Goal: Complete application form

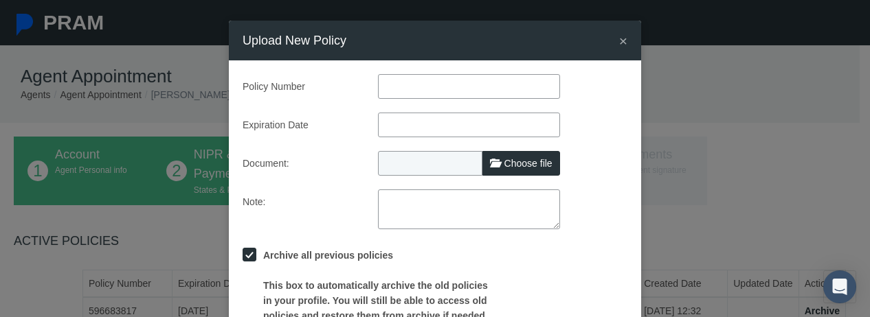
scroll to position [137, 0]
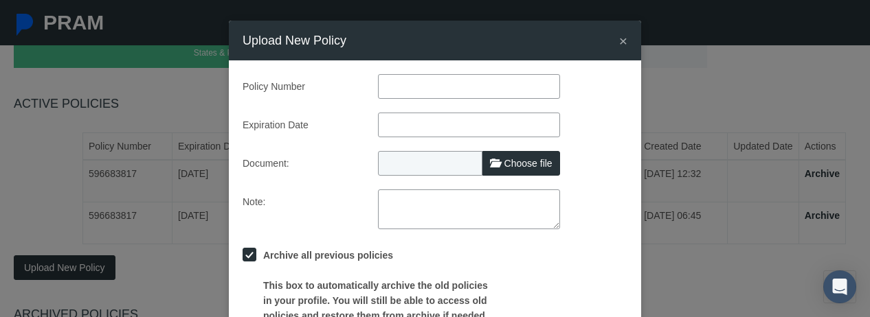
click at [440, 87] on input "text" at bounding box center [469, 86] width 182 height 25
click at [439, 89] on input "text" at bounding box center [469, 86] width 182 height 25
type input "596683817"
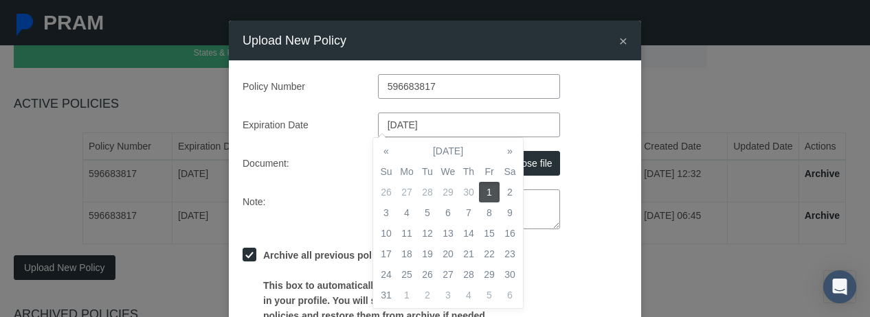
type input "[DATE]"
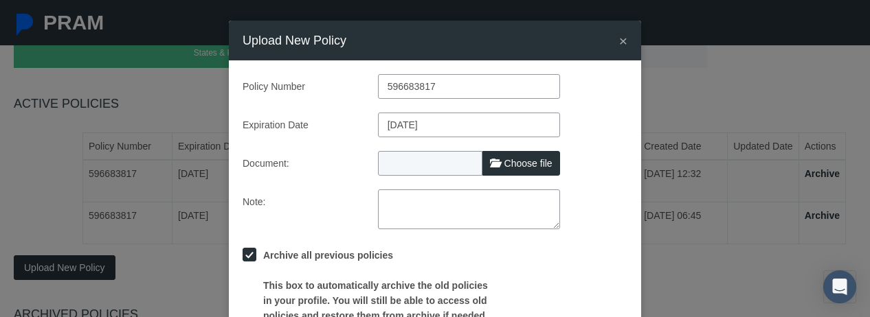
click at [511, 167] on span "Choose file" at bounding box center [528, 163] width 48 height 11
click at [511, 167] on input "Choose file" at bounding box center [469, 160] width 182 height 19
type input "C:\fakepath\EandO-certificate-[PERSON_NAME]-5-1-2025.pdf"
type input "EandO-certificate-[PERSON_NAME]-5-1-2025.pdf"
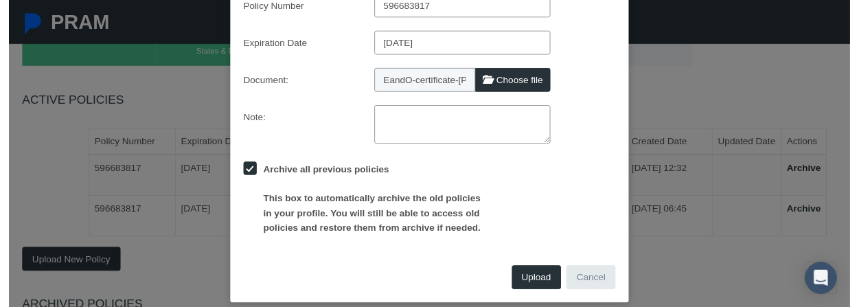
scroll to position [96, 0]
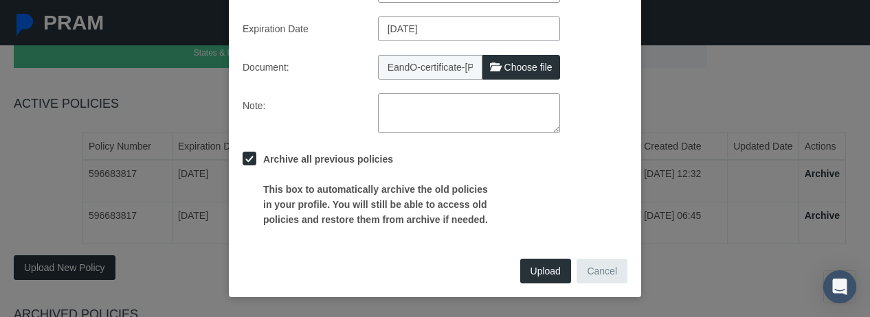
click at [550, 278] on button "Upload" at bounding box center [545, 271] width 51 height 25
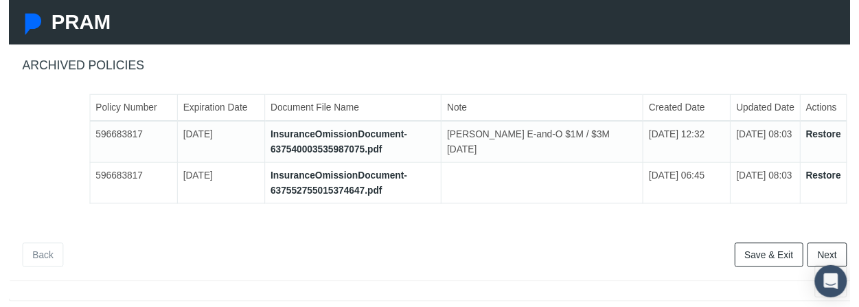
scroll to position [392, 0]
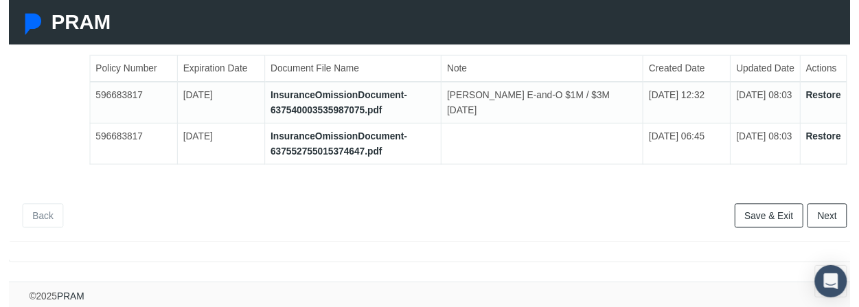
click at [841, 207] on link "Next" at bounding box center [835, 219] width 41 height 25
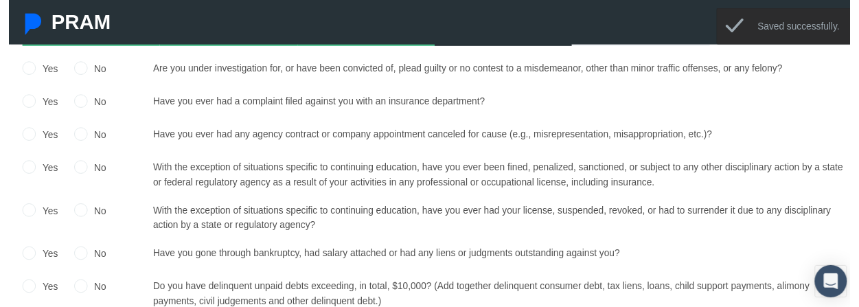
scroll to position [137, 0]
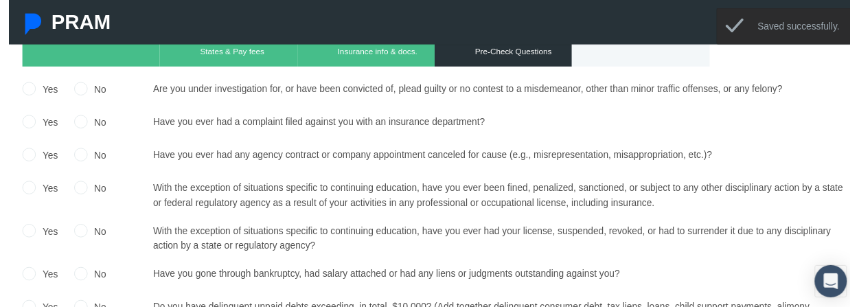
click at [69, 90] on input "No" at bounding box center [74, 90] width 14 height 14
radio input "true"
click at [76, 129] on input "No" at bounding box center [74, 124] width 14 height 14
radio input "true"
drag, startPoint x: 71, startPoint y: 157, endPoint x: 65, endPoint y: 190, distance: 33.5
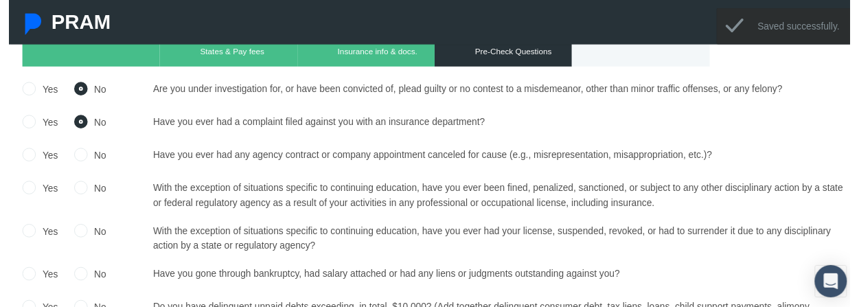
click at [70, 159] on input "No" at bounding box center [74, 157] width 14 height 14
radio input "true"
click at [73, 201] on div "No" at bounding box center [83, 194] width 33 height 20
drag, startPoint x: 73, startPoint y: 190, endPoint x: 71, endPoint y: 214, distance: 24.8
click at [73, 196] on input "No" at bounding box center [74, 191] width 14 height 14
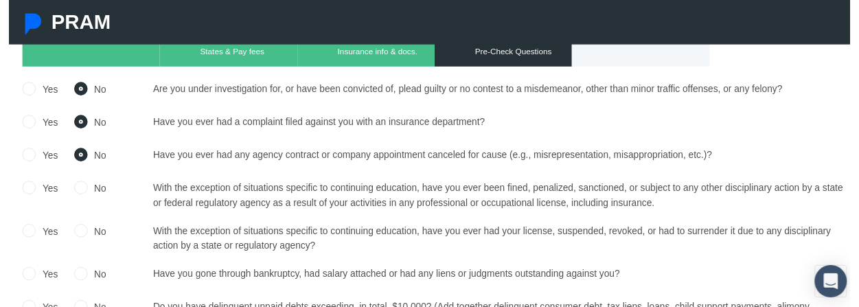
radio input "true"
click at [80, 240] on label "No" at bounding box center [89, 236] width 19 height 15
click at [80, 240] on input "No" at bounding box center [74, 235] width 14 height 14
radio input "true"
click at [73, 278] on input "No" at bounding box center [74, 279] width 14 height 14
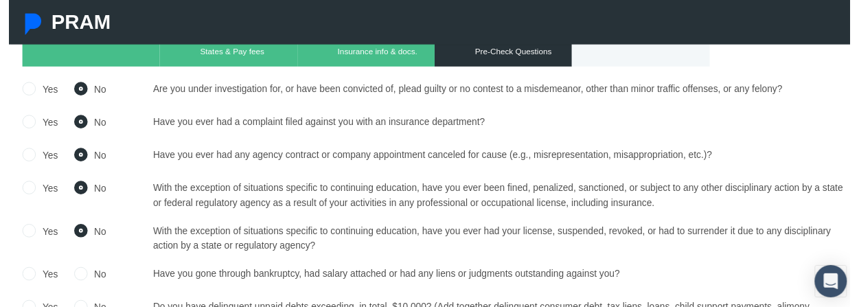
radio input "true"
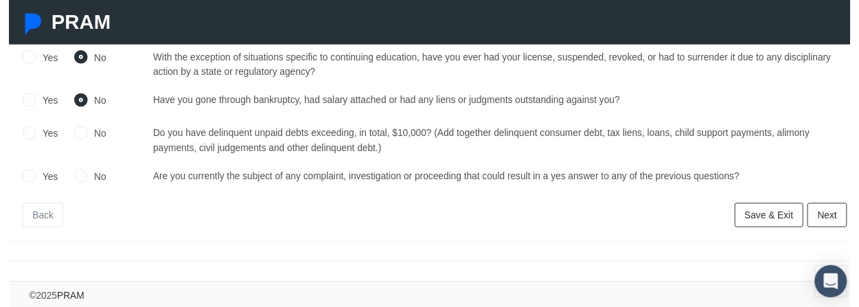
scroll to position [324, 0]
click at [80, 133] on label "No" at bounding box center [89, 136] width 19 height 15
click at [74, 133] on input "No" at bounding box center [74, 135] width 14 height 14
radio input "true"
drag, startPoint x: 74, startPoint y: 166, endPoint x: 137, endPoint y: 183, distance: 65.7
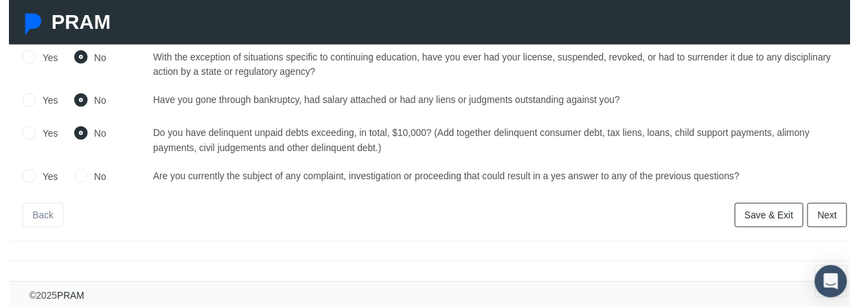
click at [85, 172] on div "No" at bounding box center [83, 182] width 33 height 20
click at [71, 172] on input "No" at bounding box center [74, 179] width 14 height 14
radio input "true"
click at [819, 208] on link "Next" at bounding box center [835, 219] width 41 height 25
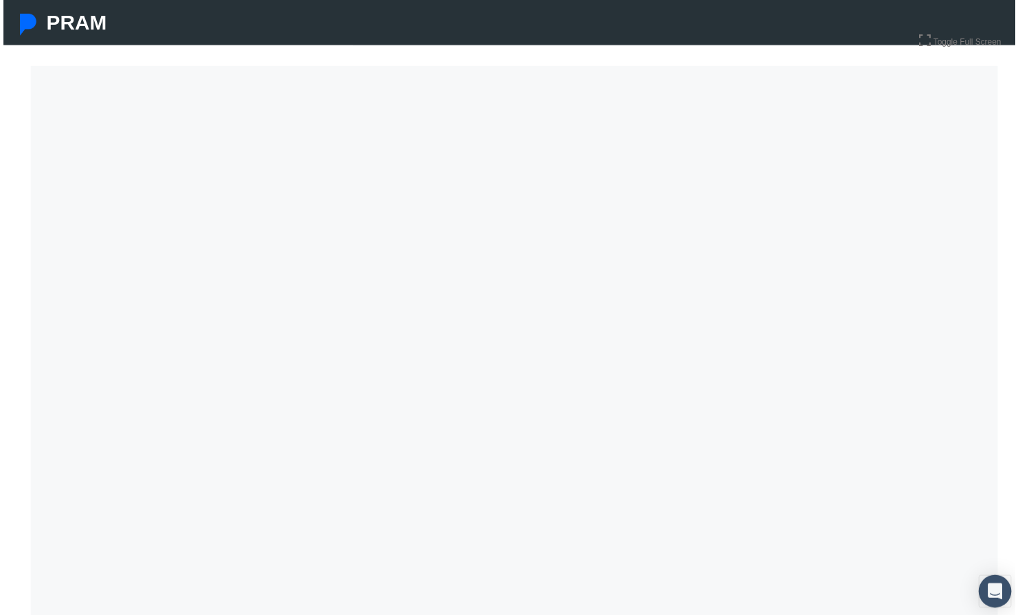
scroll to position [0, 0]
